Goal: Task Accomplishment & Management: Use online tool/utility

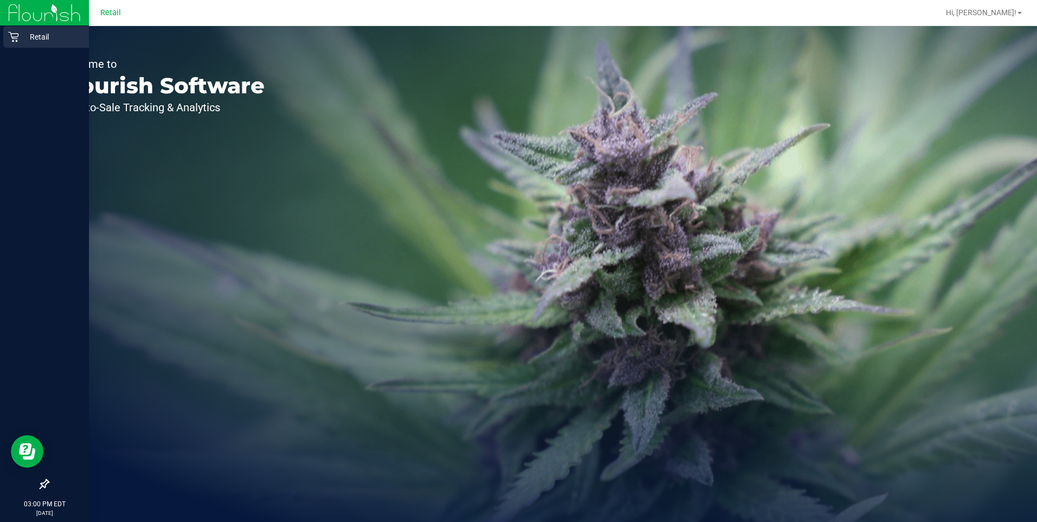
click at [10, 37] on icon at bounding box center [13, 36] width 11 height 11
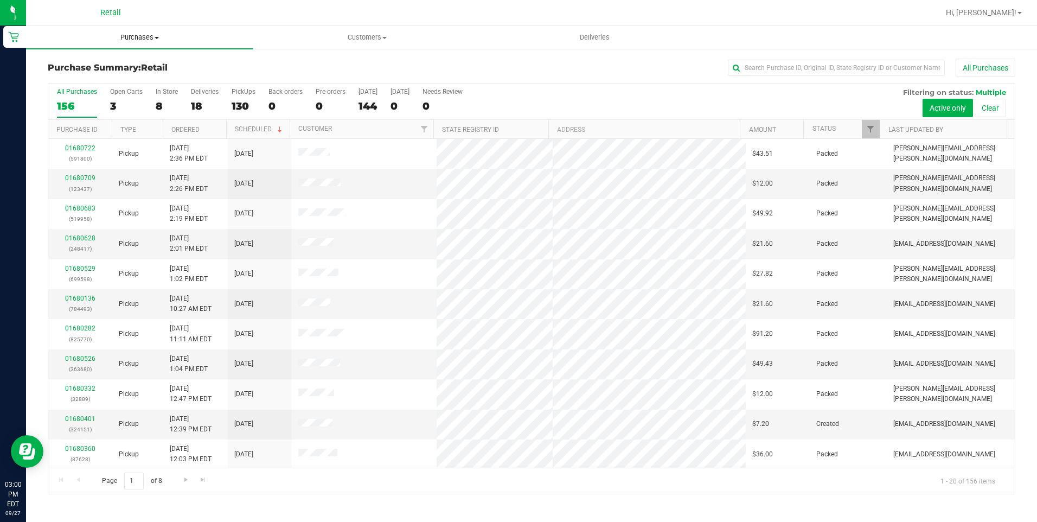
click at [130, 40] on span "Purchases" at bounding box center [139, 38] width 227 height 10
click at [89, 78] on span "Fulfillment" at bounding box center [59, 78] width 67 height 9
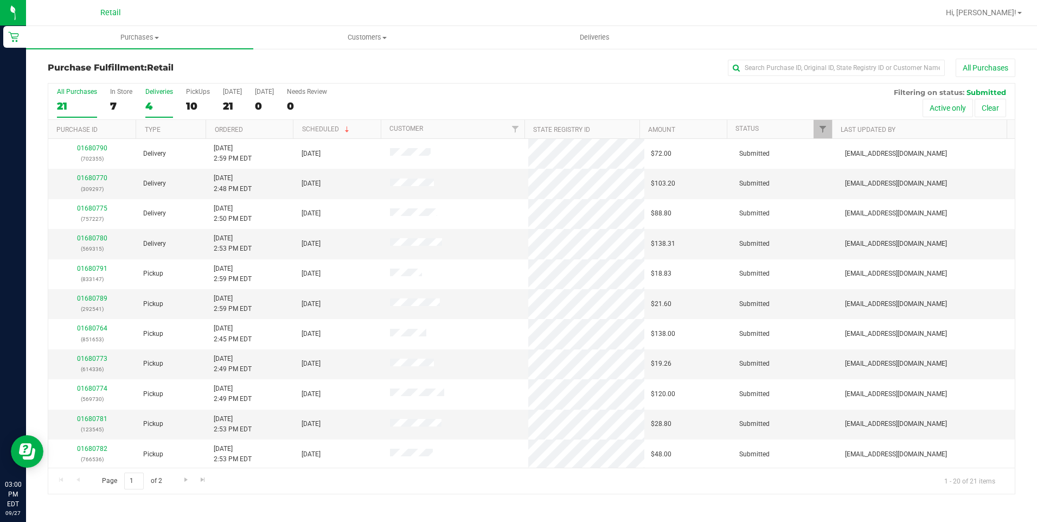
click at [159, 112] on label "Deliveries 4" at bounding box center [159, 103] width 28 height 30
click at [0, 0] on input "Deliveries 4" at bounding box center [0, 0] width 0 height 0
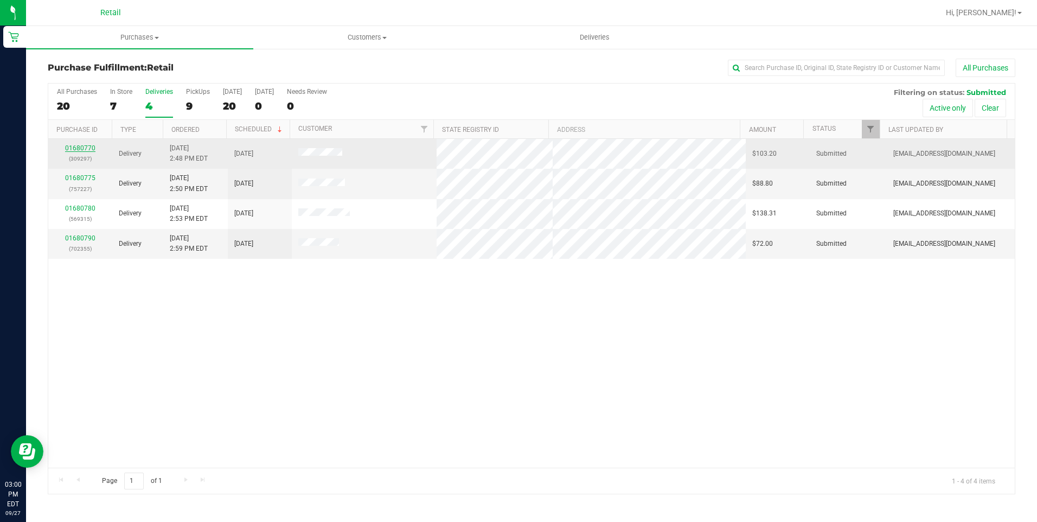
click at [92, 148] on link "01680770" at bounding box center [80, 148] width 30 height 8
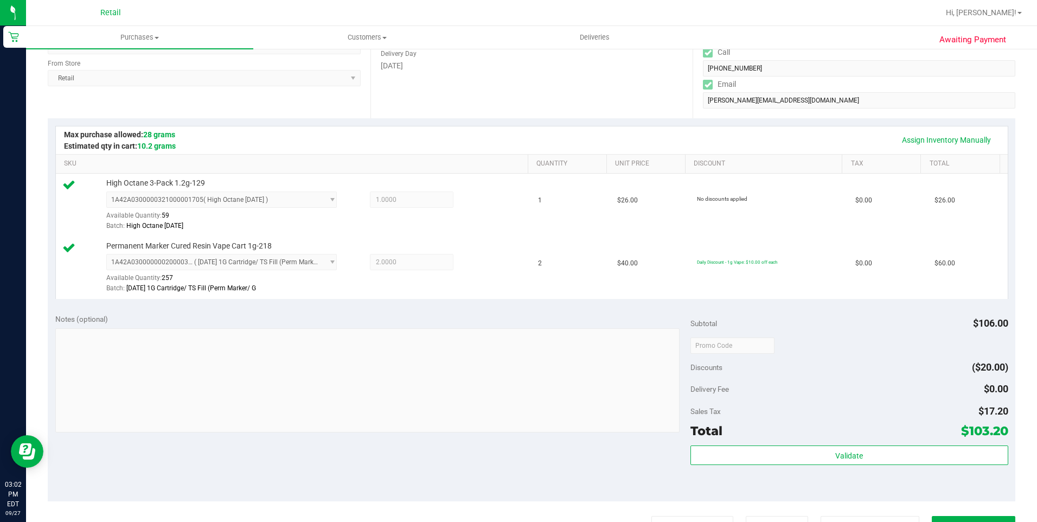
scroll to position [271, 0]
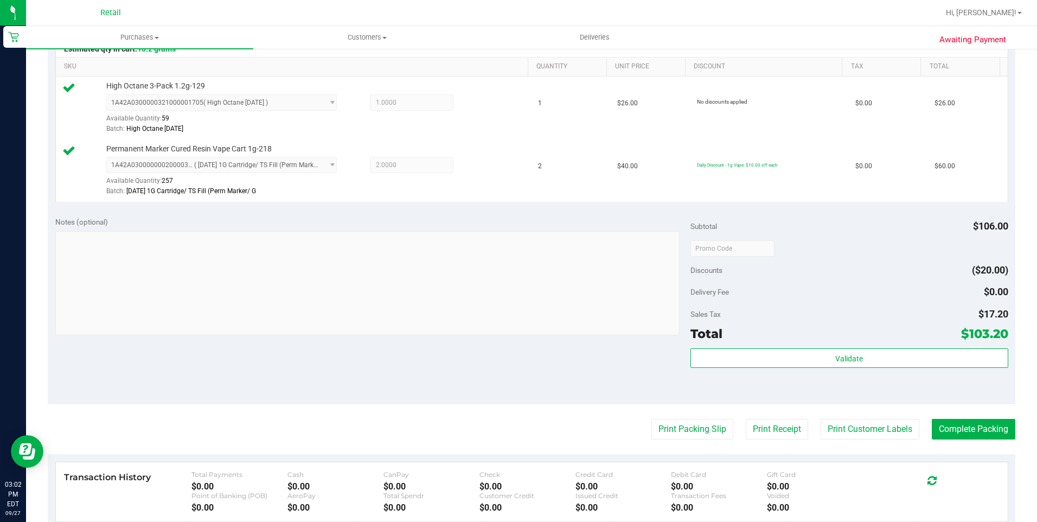
click at [830, 299] on div "Delivery Fee $0.00" at bounding box center [849, 292] width 318 height 20
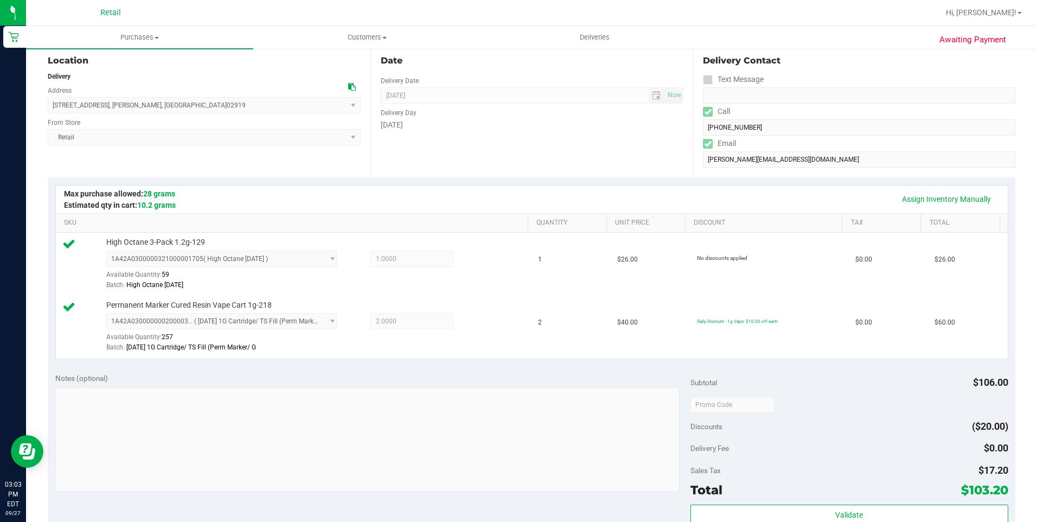
scroll to position [217, 0]
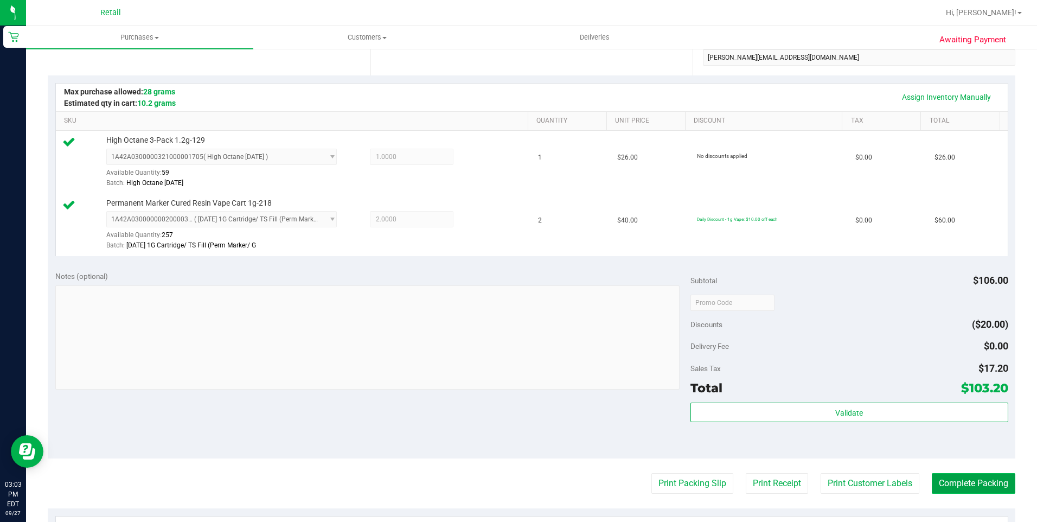
click at [969, 485] on button "Complete Packing" at bounding box center [974, 483] width 84 height 21
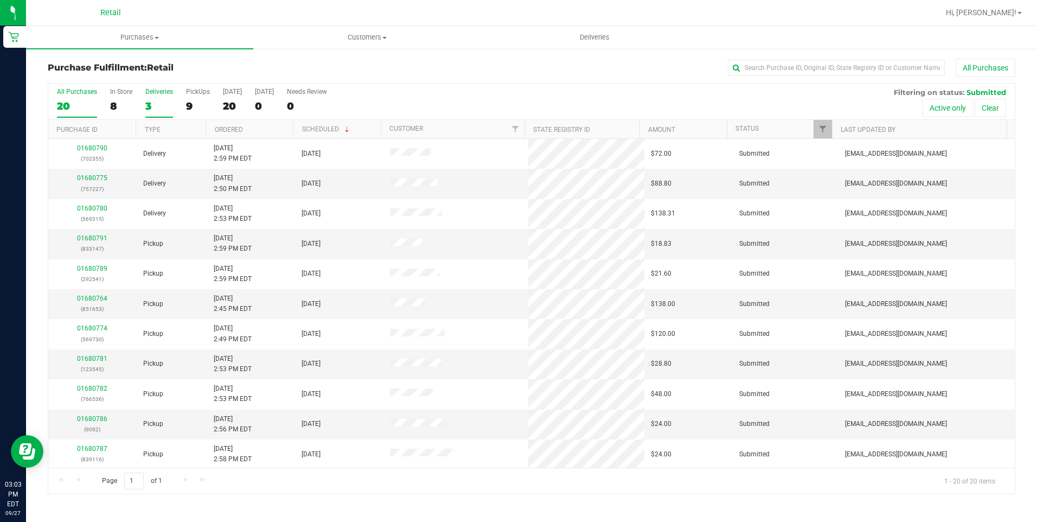
click at [162, 104] on div "3" at bounding box center [159, 106] width 28 height 12
click at [0, 0] on input "Deliveries 3" at bounding box center [0, 0] width 0 height 0
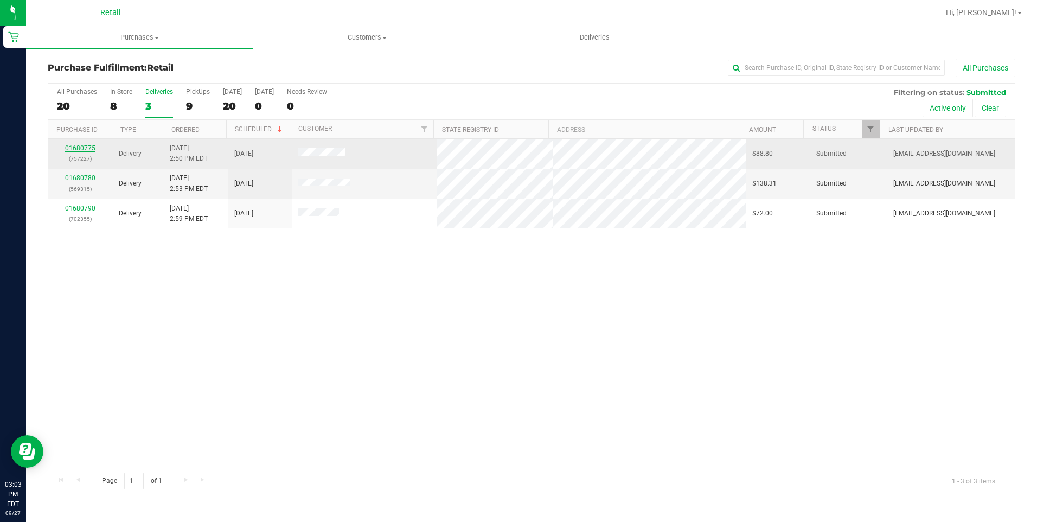
click at [84, 150] on link "01680775" at bounding box center [80, 148] width 30 height 8
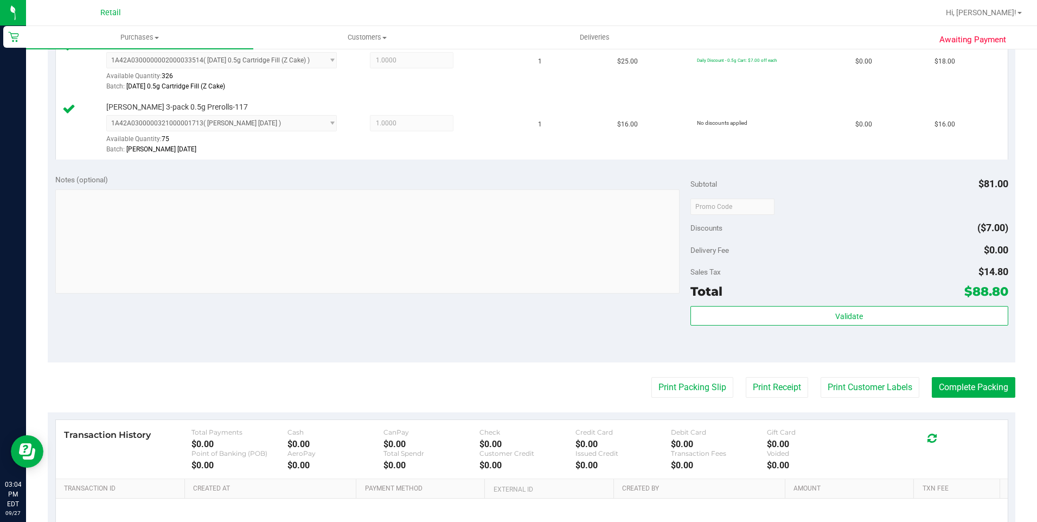
scroll to position [380, 0]
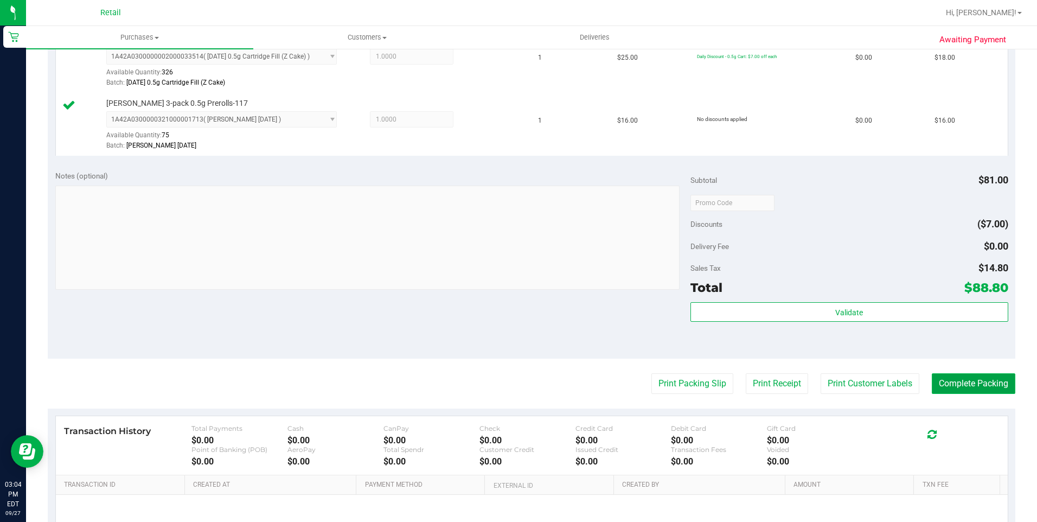
click at [939, 376] on button "Complete Packing" at bounding box center [974, 383] width 84 height 21
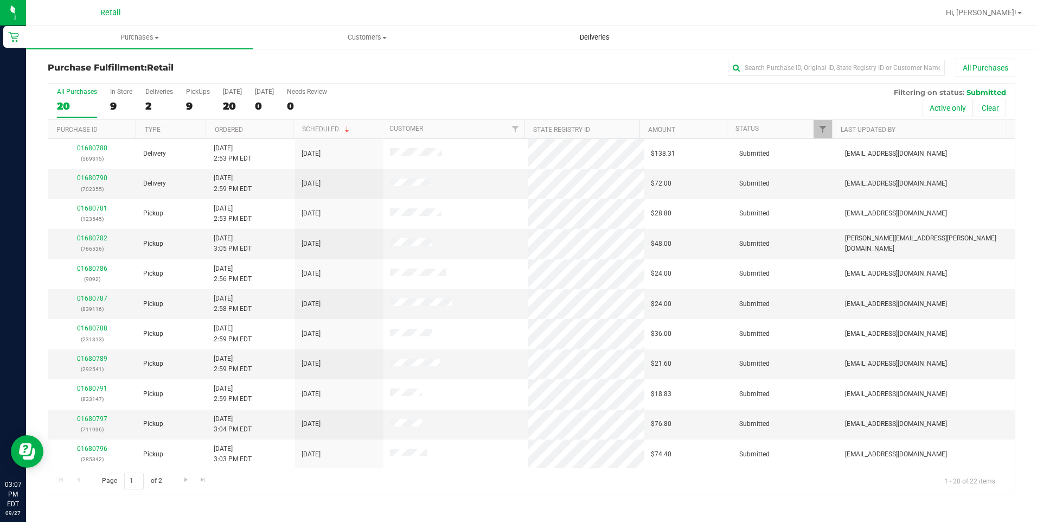
click at [600, 43] on uib-tab-heading "Deliveries" at bounding box center [594, 38] width 226 height 22
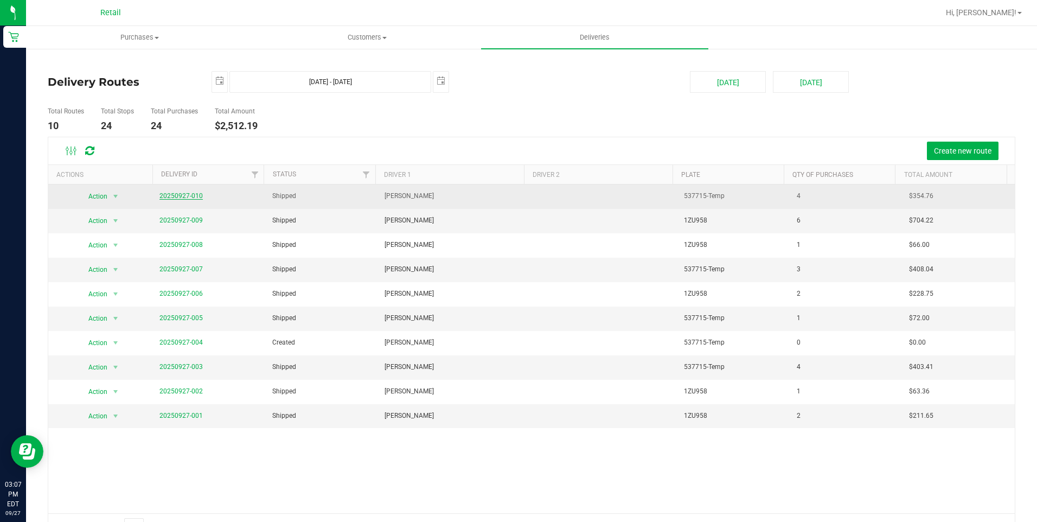
click at [181, 196] on link "20250927-010" at bounding box center [180, 196] width 43 height 8
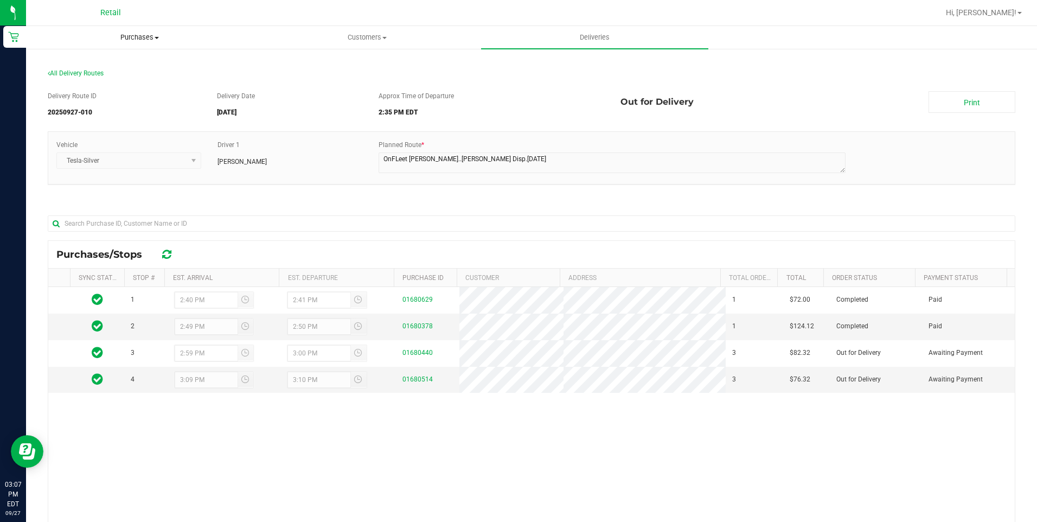
click at [135, 38] on span "Purchases" at bounding box center [140, 38] width 226 height 10
click at [102, 81] on li "Fulfillment" at bounding box center [139, 78] width 227 height 13
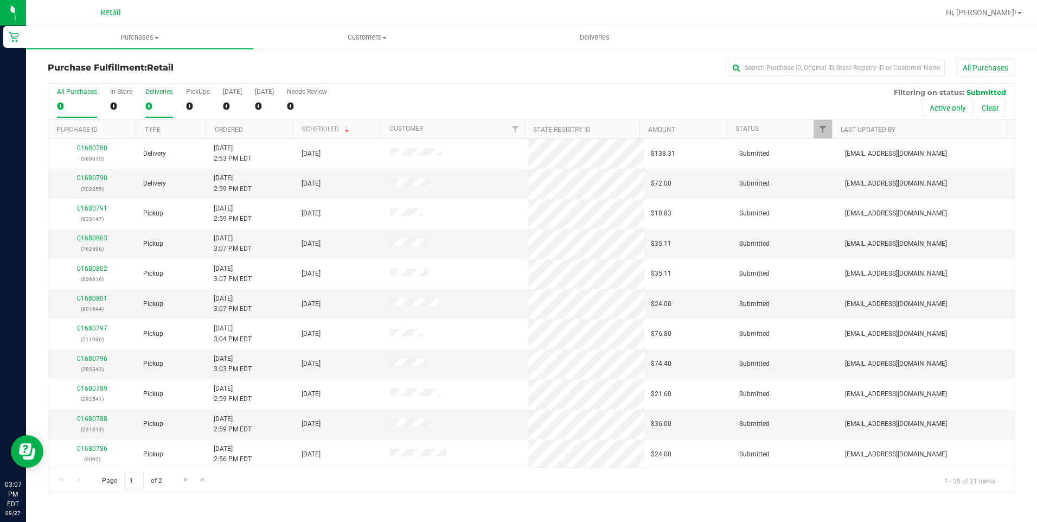
click at [158, 104] on div "0" at bounding box center [159, 106] width 28 height 12
click at [0, 0] on input "Deliveries 0" at bounding box center [0, 0] width 0 height 0
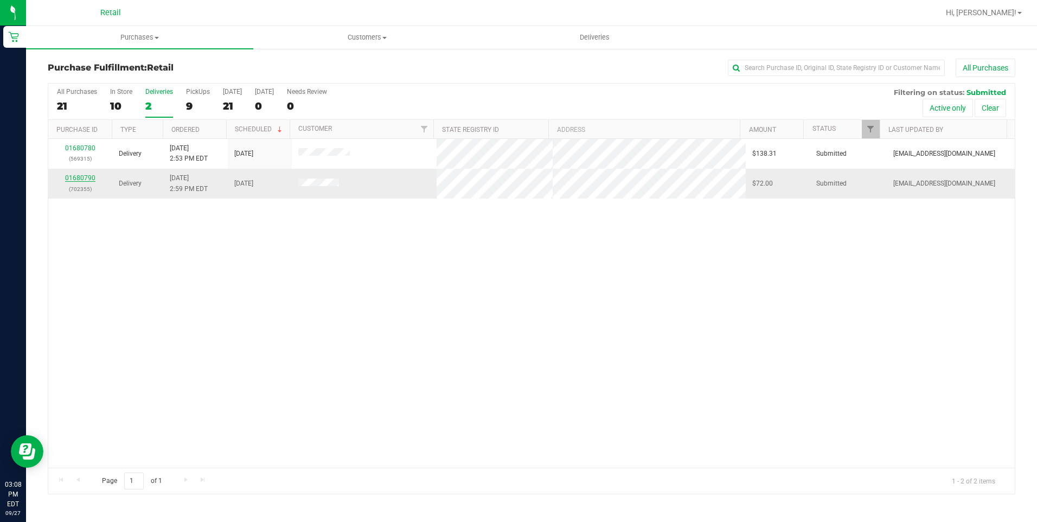
click at [78, 174] on link "01680790" at bounding box center [80, 178] width 30 height 8
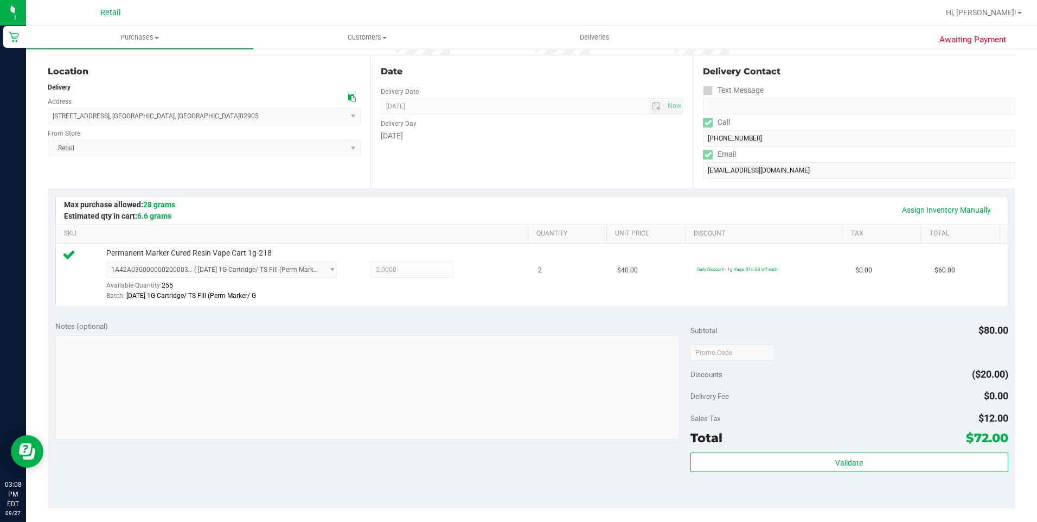
scroll to position [325, 0]
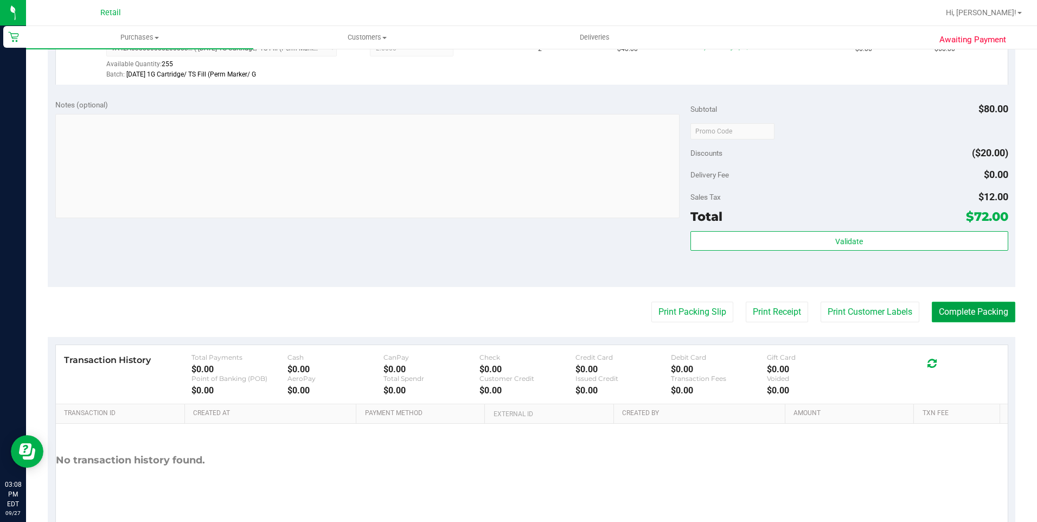
click at [962, 316] on button "Complete Packing" at bounding box center [974, 311] width 84 height 21
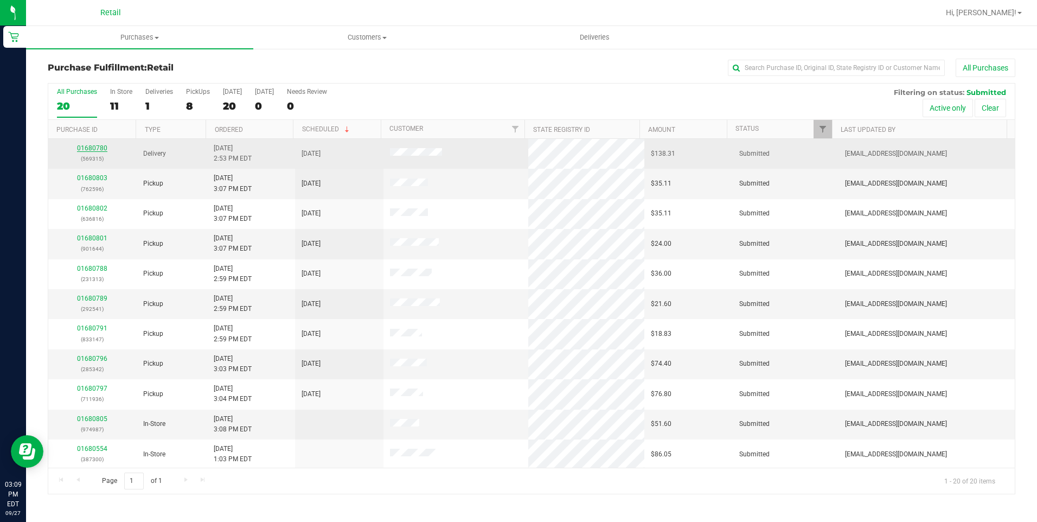
click at [89, 147] on link "01680780" at bounding box center [92, 148] width 30 height 8
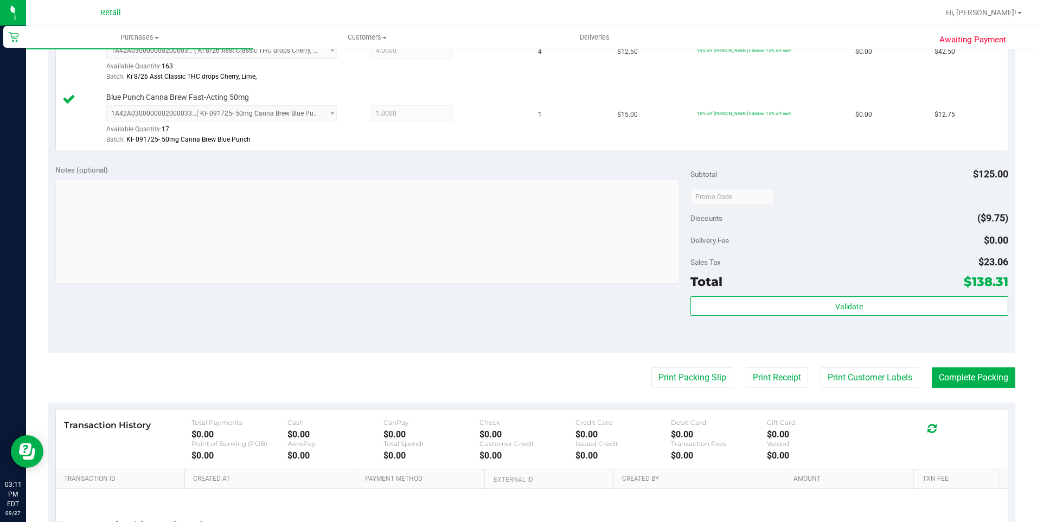
scroll to position [434, 0]
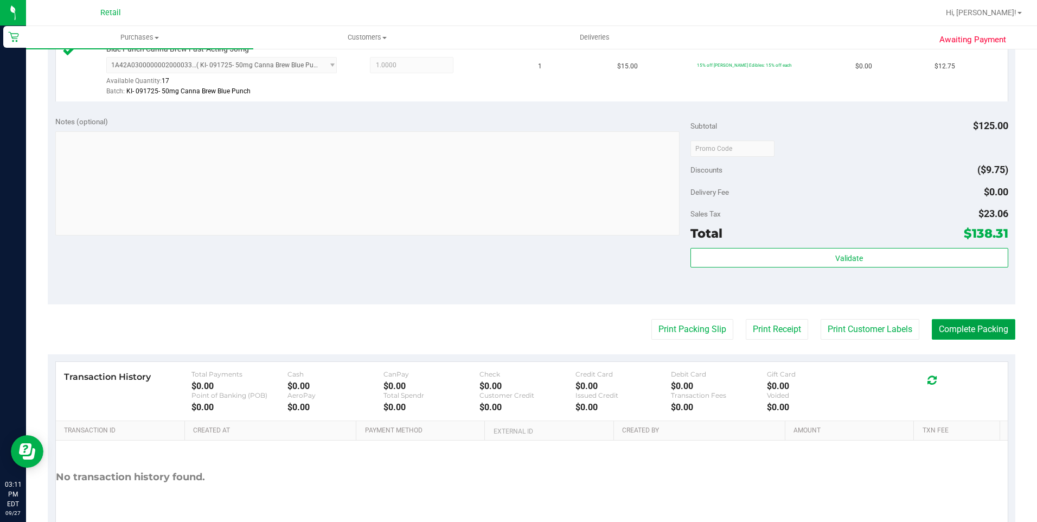
click at [970, 331] on button "Complete Packing" at bounding box center [974, 329] width 84 height 21
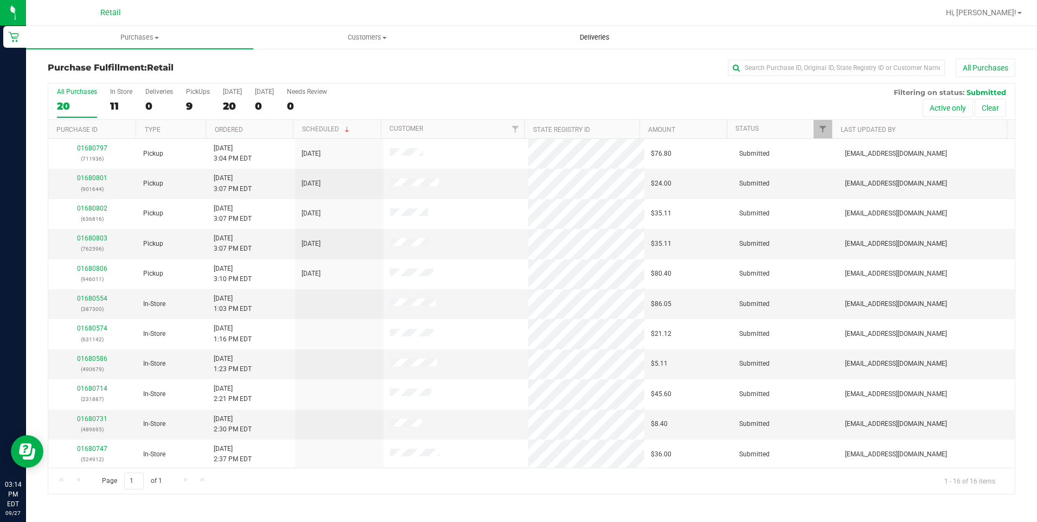
click at [602, 33] on span "Deliveries" at bounding box center [594, 38] width 59 height 10
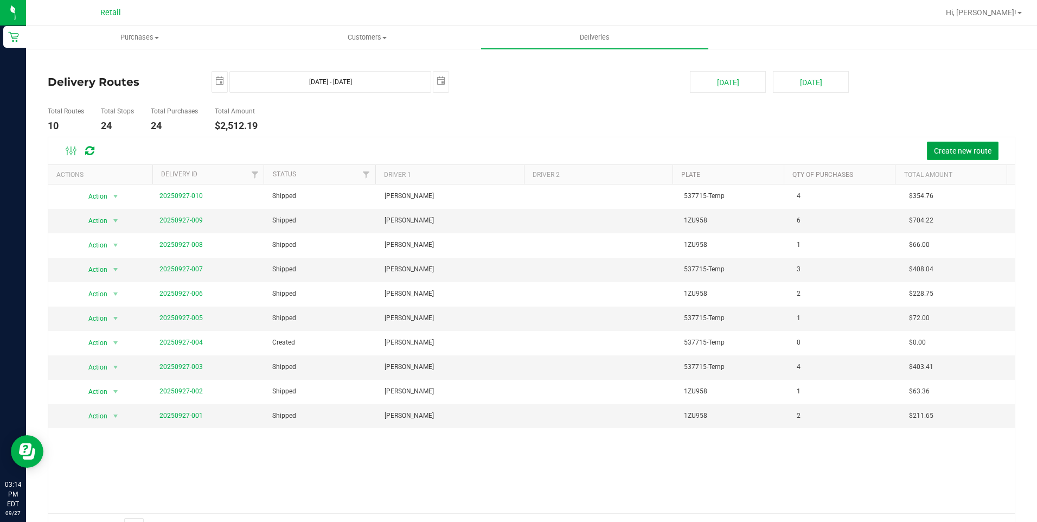
click at [934, 155] on span "Create new route" at bounding box center [962, 150] width 57 height 9
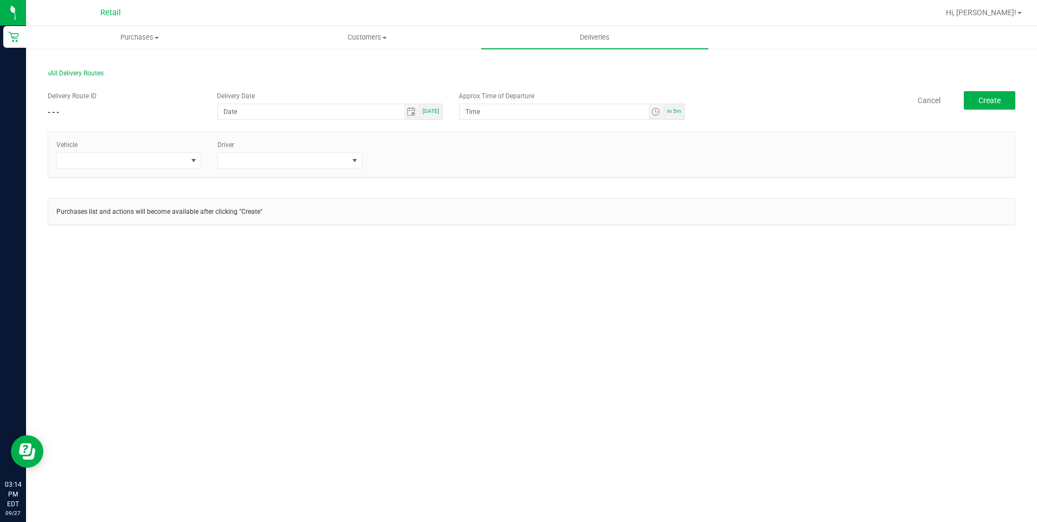
drag, startPoint x: 440, startPoint y: 111, endPoint x: 478, endPoint y: 123, distance: 39.8
click at [440, 111] on div "Today" at bounding box center [431, 112] width 23 height 16
type input "09/27/2025"
click at [655, 114] on span "Toggle time list" at bounding box center [655, 111] width 9 height 9
click at [485, 275] on li "3" at bounding box center [481, 277] width 26 height 15
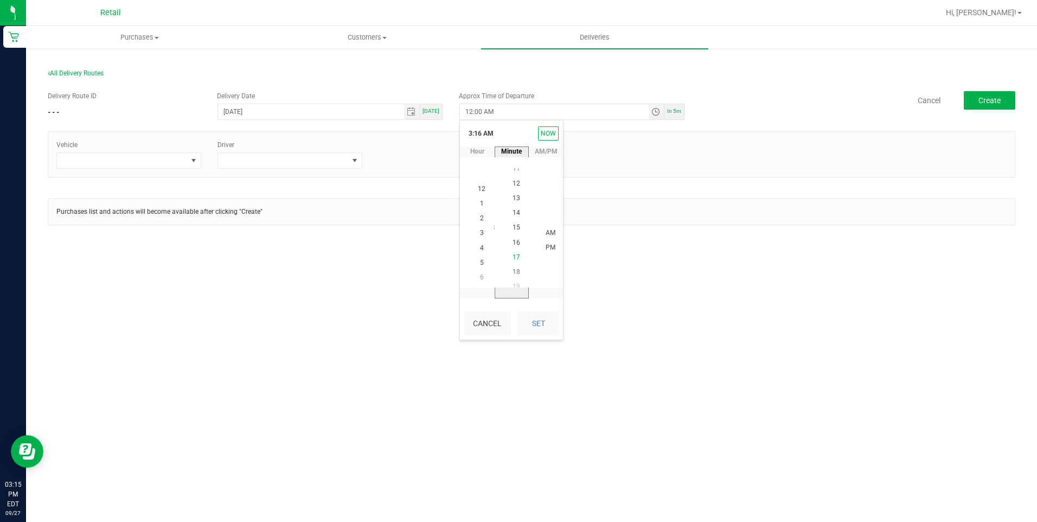
scroll to position [236, 0]
click at [480, 229] on span "3" at bounding box center [482, 233] width 4 height 8
click at [513, 260] on span "30" at bounding box center [516, 263] width 8 height 8
click at [537, 244] on li "PM" at bounding box center [550, 248] width 26 height 15
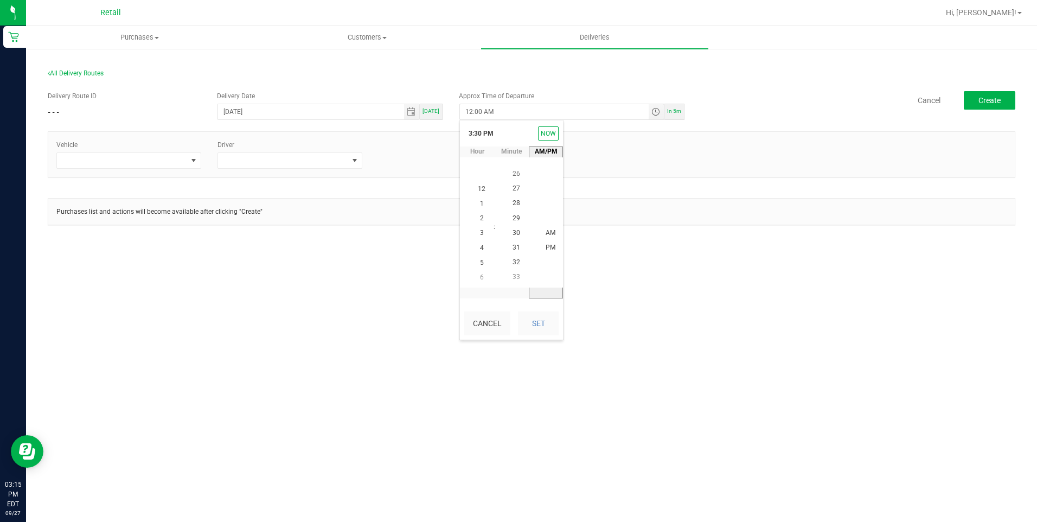
scroll to position [15, 0]
click at [536, 330] on button "Set" at bounding box center [538, 323] width 41 height 24
type input "3:30 PM"
click at [637, 298] on div "Purchases Summary of purchases Fulfillment All purchases Customers All customer…" at bounding box center [531, 274] width 1011 height 496
click at [176, 165] on span at bounding box center [122, 160] width 130 height 15
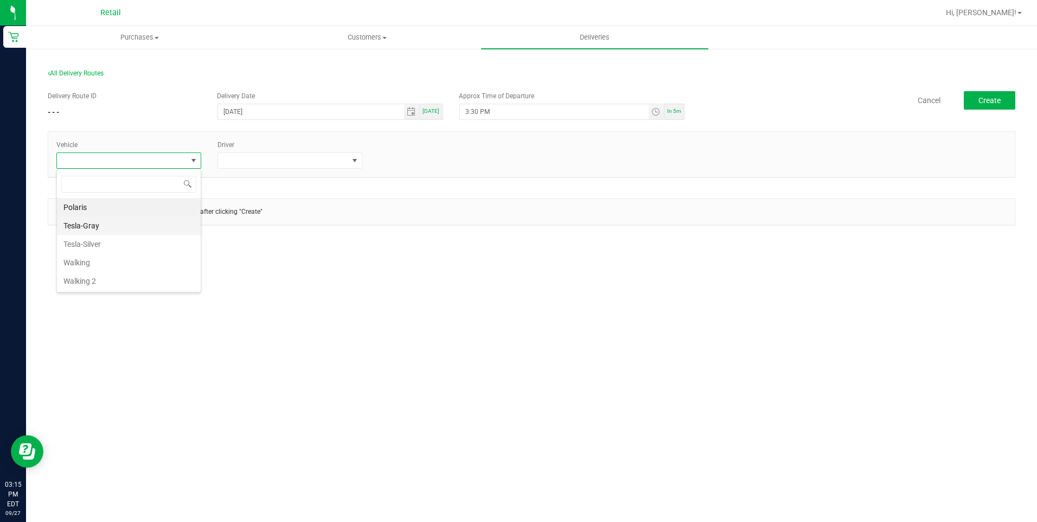
scroll to position [16, 145]
drag, startPoint x: 138, startPoint y: 223, endPoint x: 177, endPoint y: 216, distance: 39.8
click at [139, 223] on li "Tesla-Gray" at bounding box center [129, 225] width 144 height 18
click at [343, 158] on span at bounding box center [283, 160] width 130 height 15
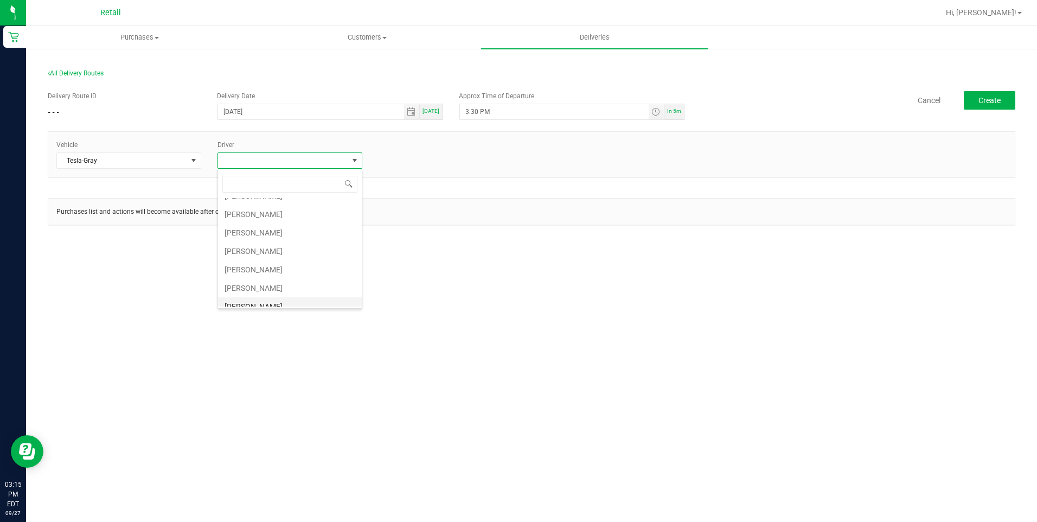
scroll to position [54, 0]
click at [279, 278] on li "Kevin Garcia" at bounding box center [290, 282] width 144 height 18
drag, startPoint x: 545, startPoint y: 266, endPoint x: 554, endPoint y: 247, distance: 21.1
click at [547, 266] on div "Purchases Summary of purchases Fulfillment All purchases Customers All customer…" at bounding box center [531, 274] width 1011 height 496
click at [982, 109] on button "Create" at bounding box center [990, 100] width 52 height 18
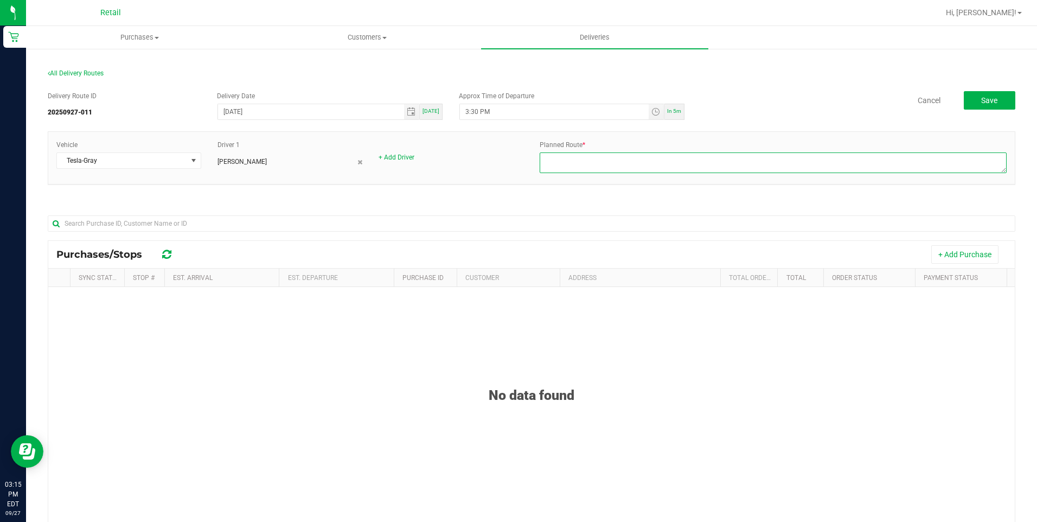
click at [581, 172] on textarea at bounding box center [773, 162] width 467 height 21
type textarea "Onfleet 927011 - Kevin G - Dispatch Megan B - Gray Tesla"
click at [817, 140] on div "Planned Route *" at bounding box center [772, 158] width 483 height 36
click at [946, 256] on button "+ Add Purchase" at bounding box center [964, 254] width 67 height 18
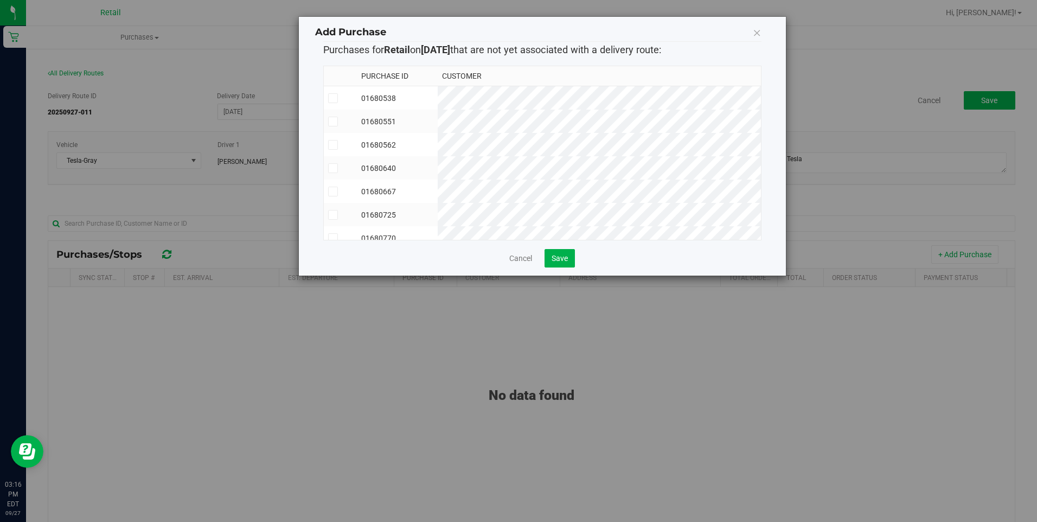
click at [437, 104] on td "01680538" at bounding box center [397, 98] width 80 height 24
click at [554, 259] on span "Save" at bounding box center [559, 258] width 16 height 9
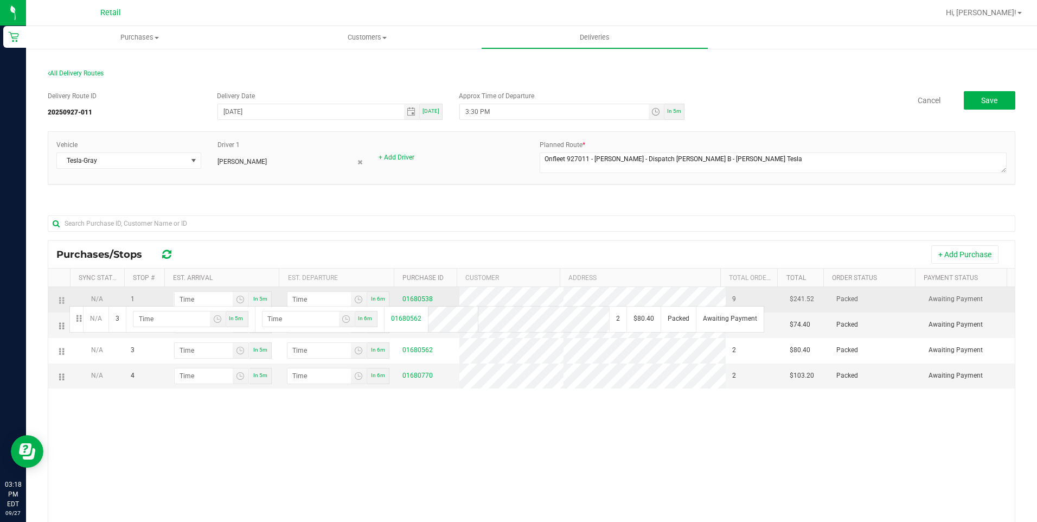
drag, startPoint x: 59, startPoint y: 351, endPoint x: 68, endPoint y: 305, distance: 47.5
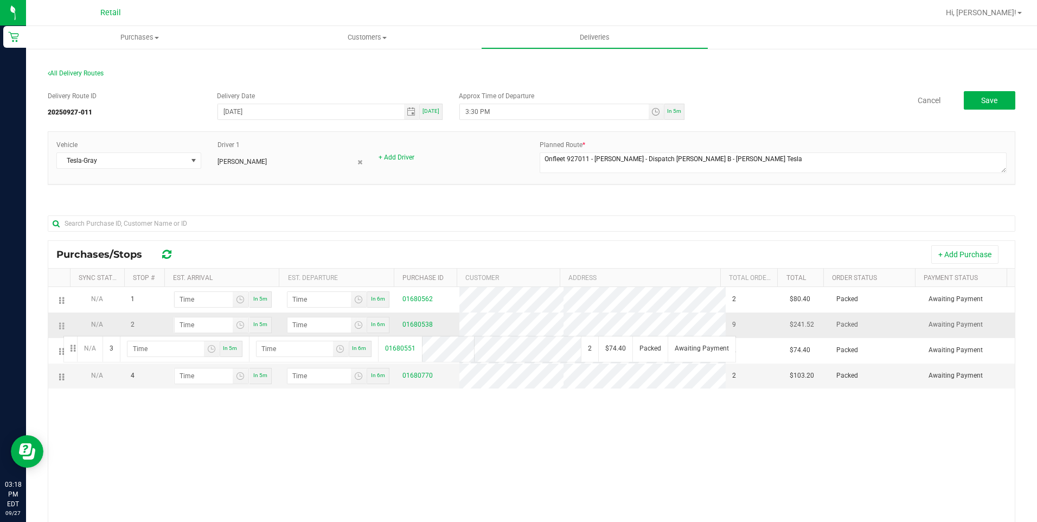
drag, startPoint x: 62, startPoint y: 355, endPoint x: 62, endPoint y: 335, distance: 20.1
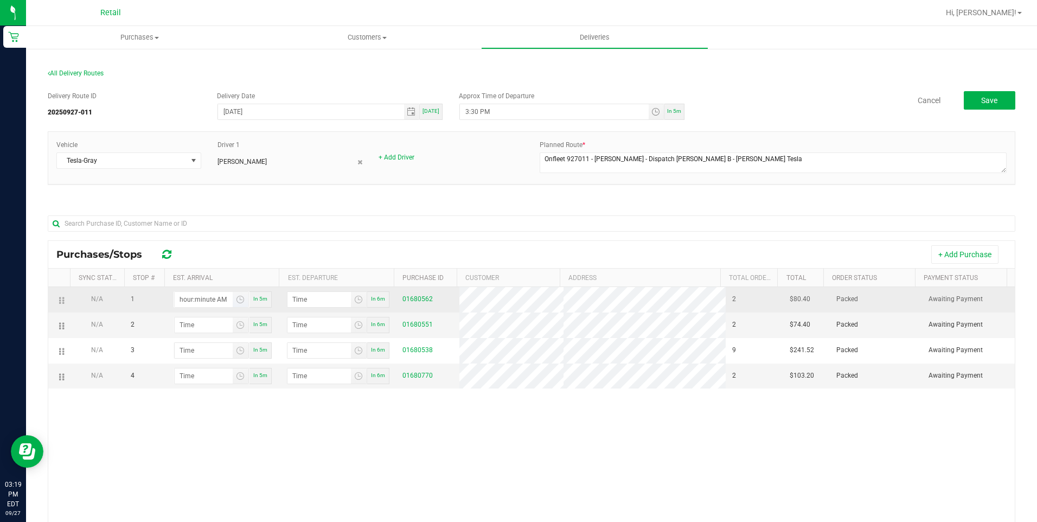
click at [197, 306] on input "hour:minute AM" at bounding box center [204, 299] width 58 height 15
type input "3:02 AM"
type input "3:03 AM"
type input "3:28 AM"
type input "3:29 AM"
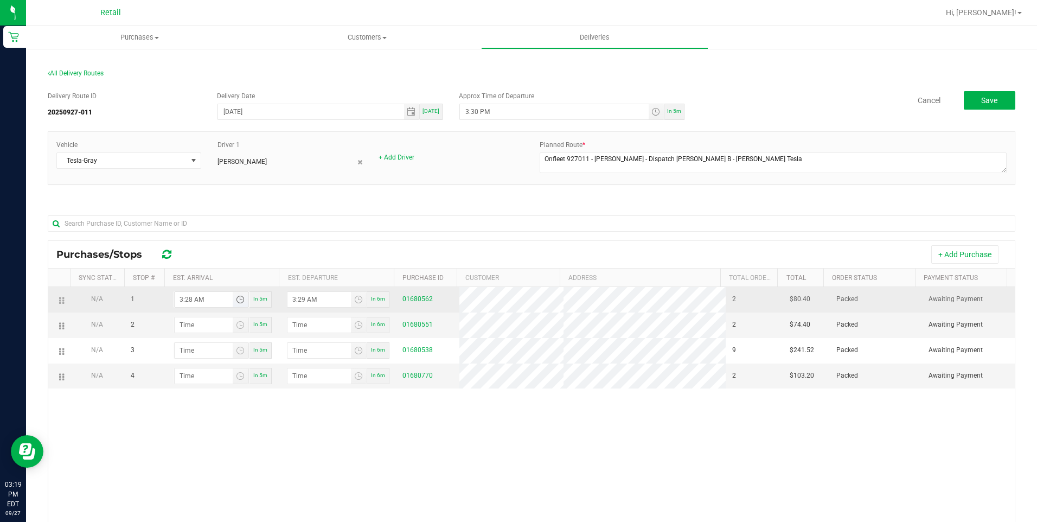
type input "3:28 PM"
type input "3:29 PM"
type input "3:28 PM"
type input "3:04 AM"
type input "3:05 AM"
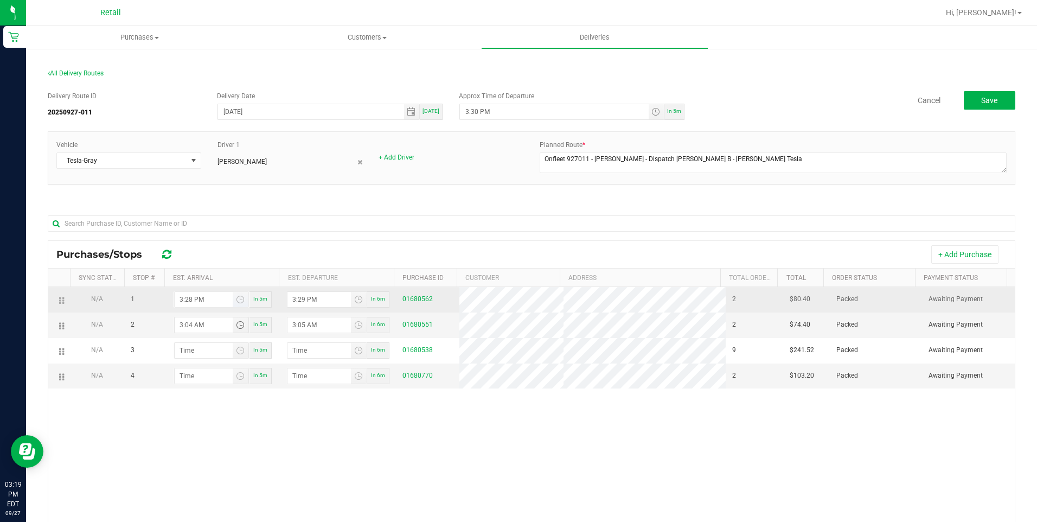
type input "3:44 AM"
type input "3:45 AM"
type input "3:44 PM"
type input "3:45 PM"
type input "3:44 PM"
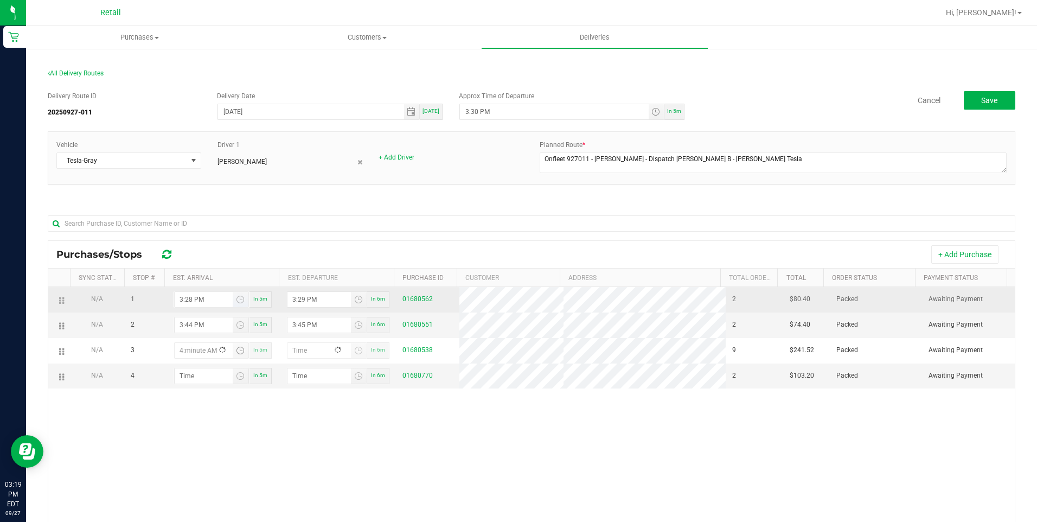
type input "4:00 AM"
type input "4:01 AM"
type input "4:01 PM"
type input "4:02 PM"
type input "4:01 PM"
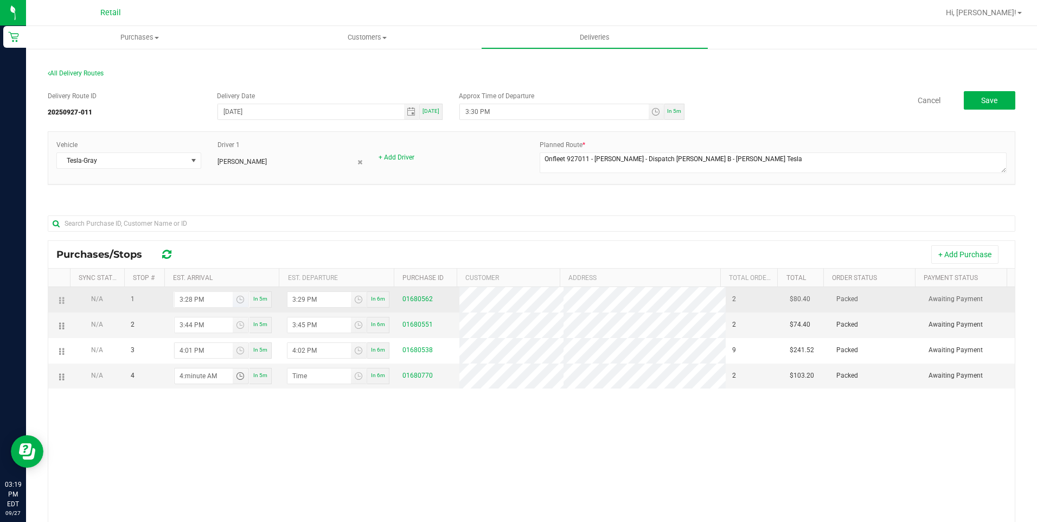
type input "4:01 AM"
type input "4:02 AM"
type input "4:19 AM"
type input "4:20 AM"
type input "4:19 PM"
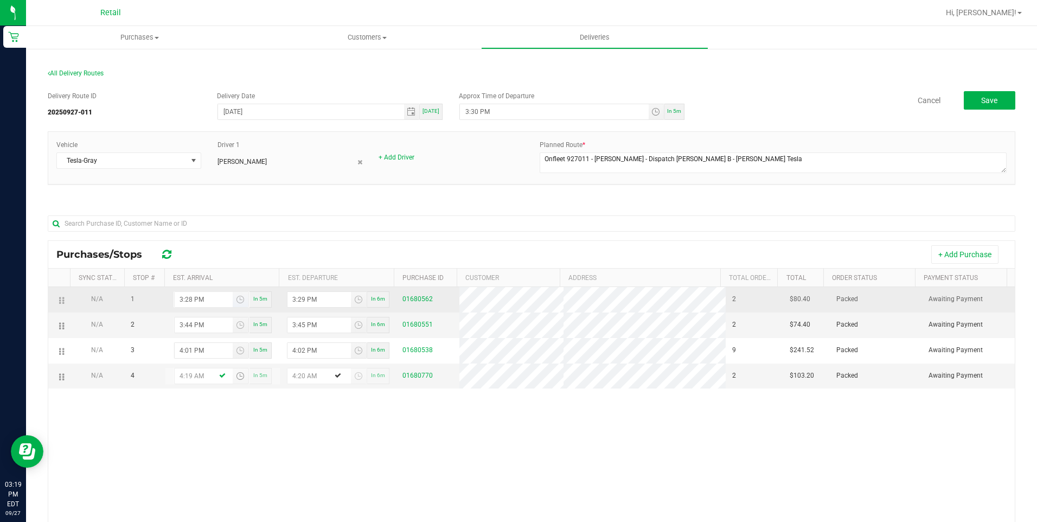
type input "4:20 PM"
type input "4:19 PM"
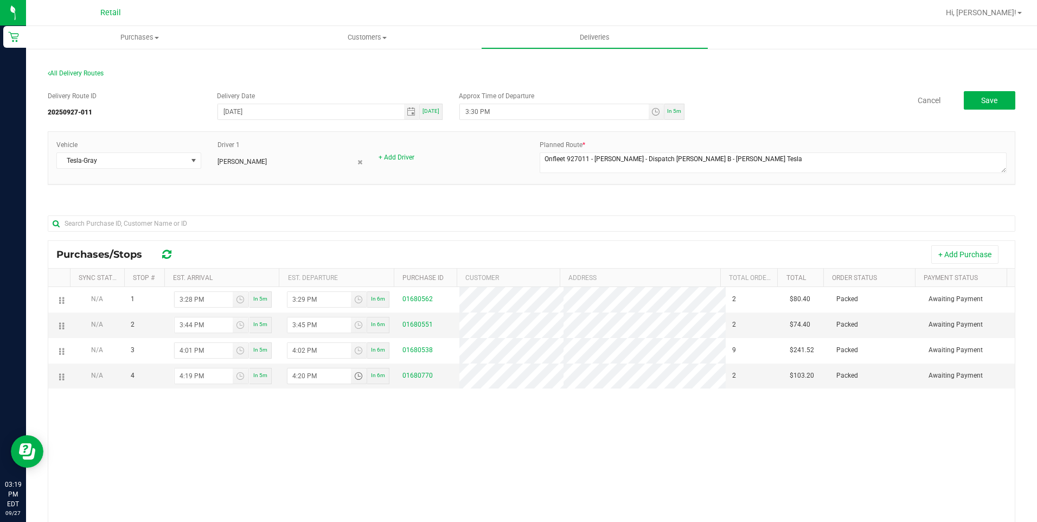
click at [586, 208] on div at bounding box center [531, 223] width 967 height 35
click at [992, 98] on button "Save" at bounding box center [990, 100] width 52 height 18
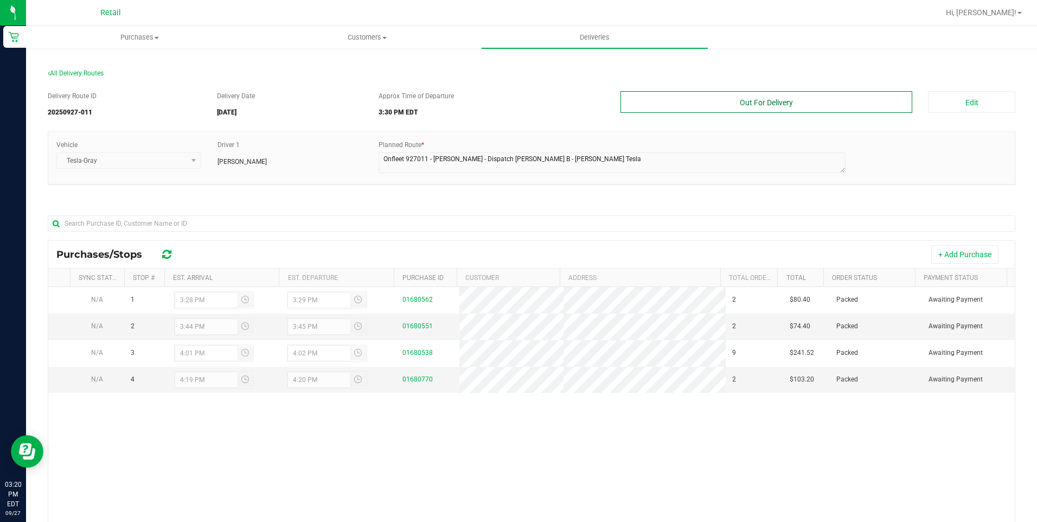
click at [665, 103] on button "Out For Delivery" at bounding box center [766, 102] width 292 height 22
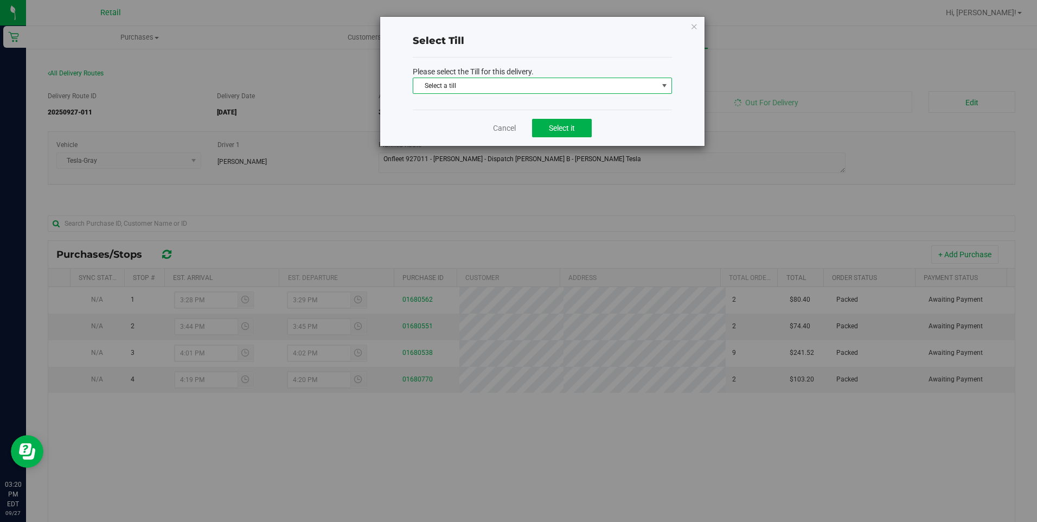
click at [499, 88] on span "Select a till" at bounding box center [535, 85] width 245 height 15
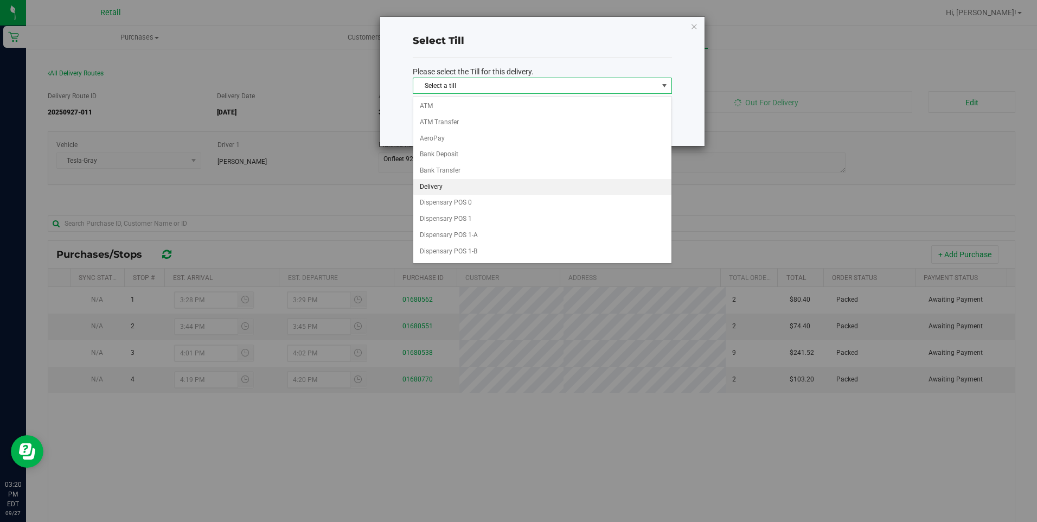
click at [458, 188] on li "Delivery" at bounding box center [542, 187] width 258 height 16
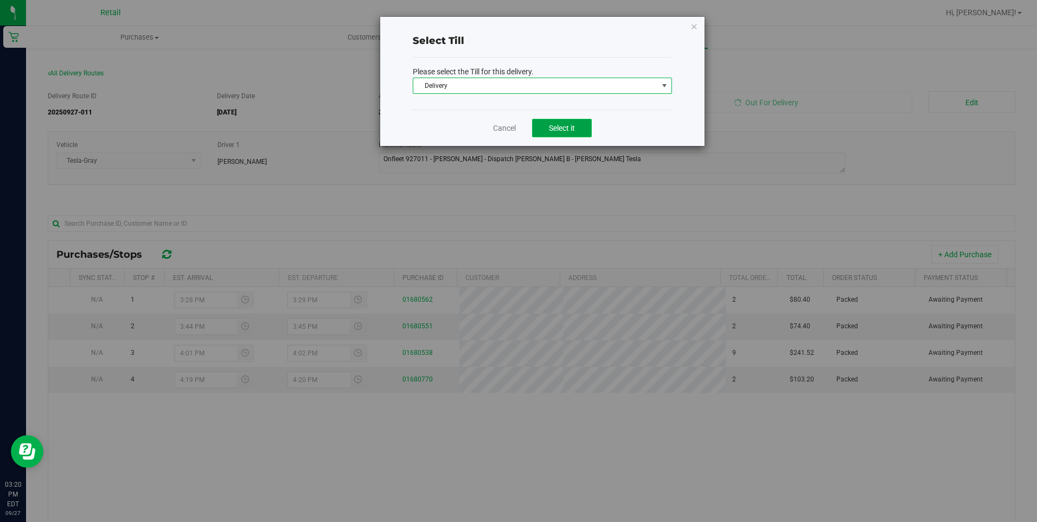
click at [574, 122] on button "Select it" at bounding box center [562, 128] width 60 height 18
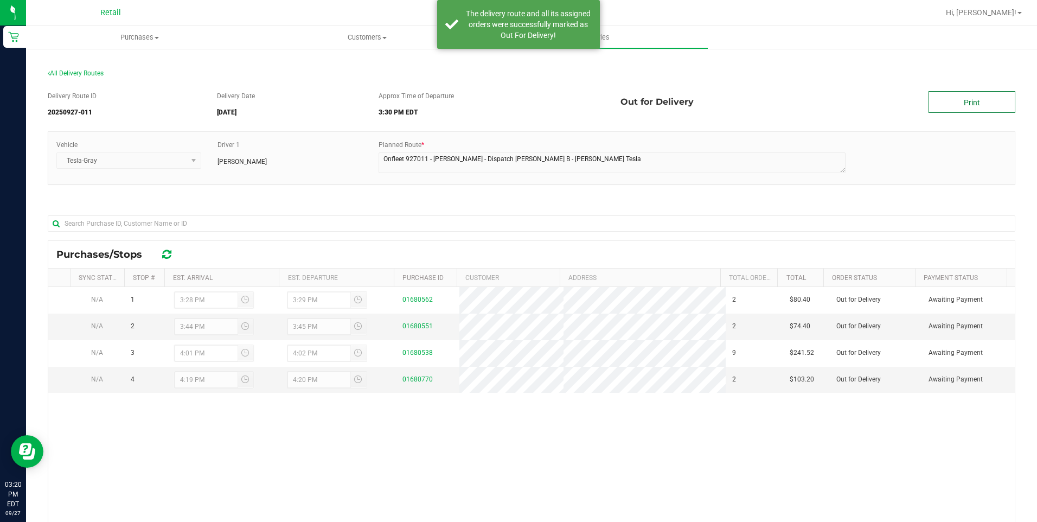
click at [951, 95] on link "Print" at bounding box center [971, 102] width 87 height 22
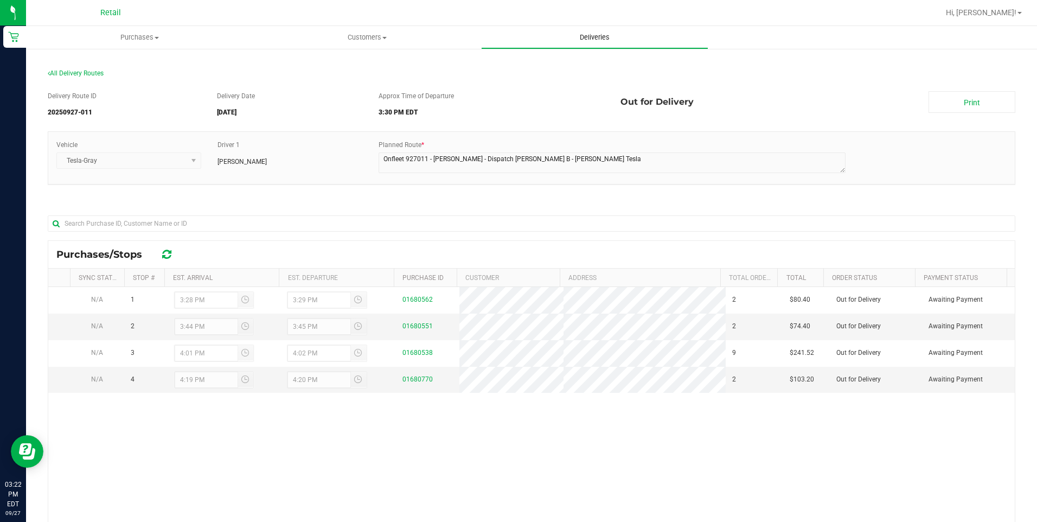
click at [625, 37] on uib-tab-heading "Deliveries" at bounding box center [594, 38] width 226 height 22
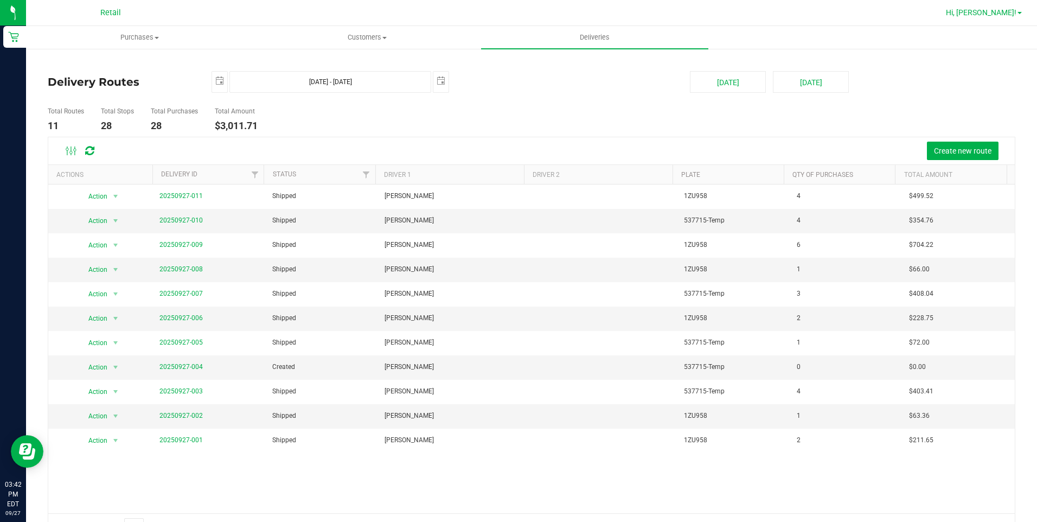
click at [997, 13] on span "Hi, Kevin!" at bounding box center [981, 12] width 70 height 9
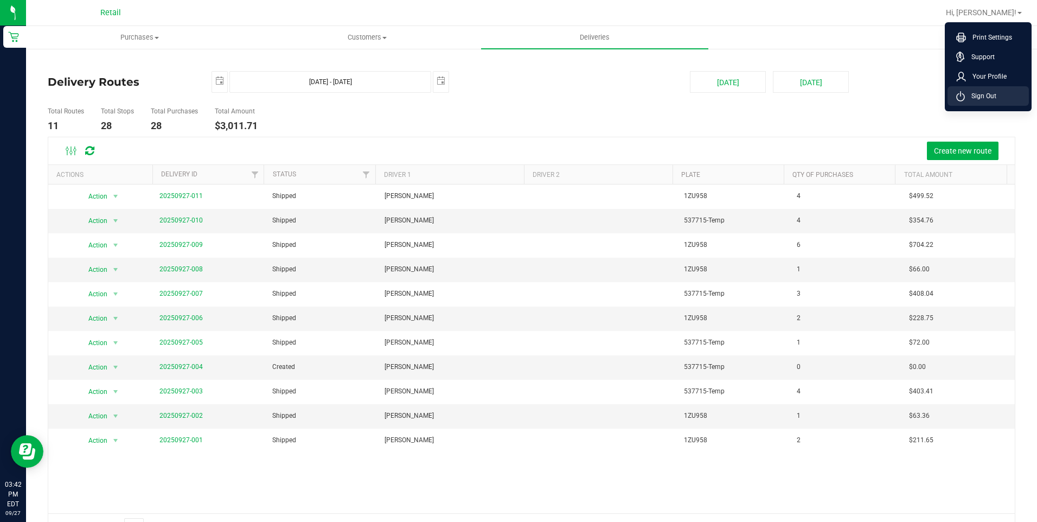
click at [975, 100] on span "Sign Out" at bounding box center [980, 96] width 31 height 11
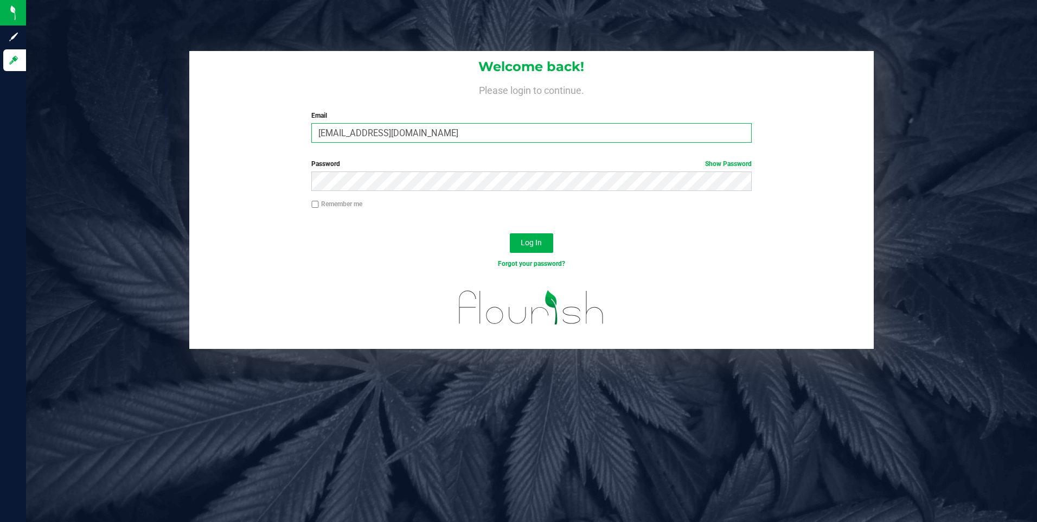
click at [491, 133] on input "[EMAIL_ADDRESS][DOMAIN_NAME]" at bounding box center [531, 133] width 440 height 20
drag, startPoint x: 453, startPoint y: 131, endPoint x: 227, endPoint y: 134, distance: 226.1
click at [227, 134] on div "Welcome back! Please login to continue. Email alopes4224@gmail.comm Required Pl…" at bounding box center [531, 101] width 685 height 100
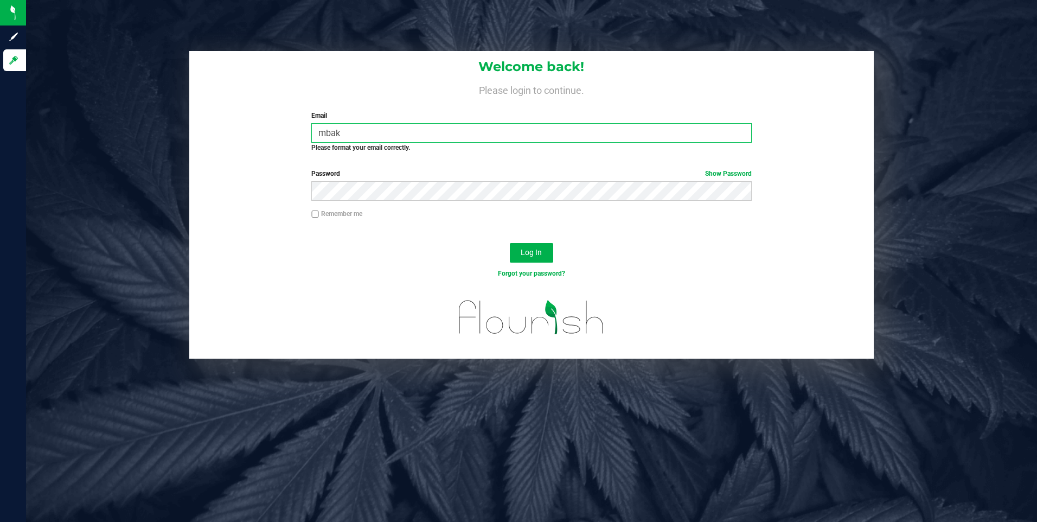
type input "mbaker@slatercenter.com"
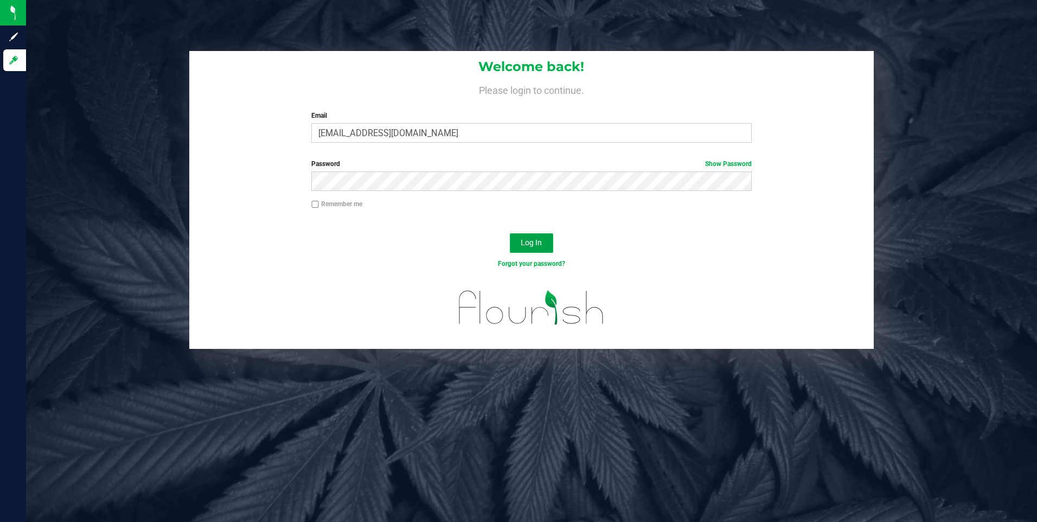
click at [535, 237] on button "Log In" at bounding box center [531, 243] width 43 height 20
click at [510, 233] on button "Log In" at bounding box center [531, 243] width 43 height 20
